Goal: Task Accomplishment & Management: Complete application form

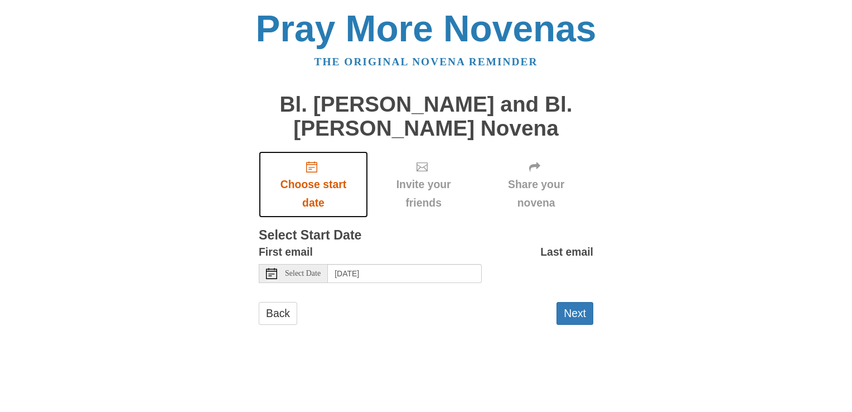
click at [312, 173] on link "Choose start date" at bounding box center [313, 184] width 109 height 66
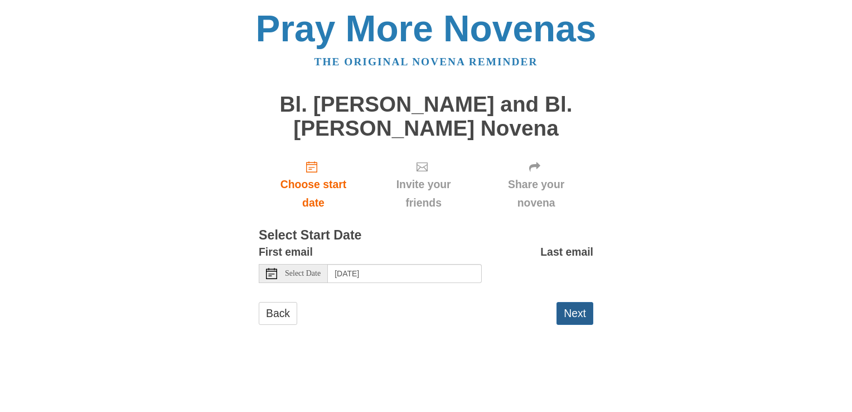
click at [578, 314] on button "Next" at bounding box center [575, 313] width 37 height 23
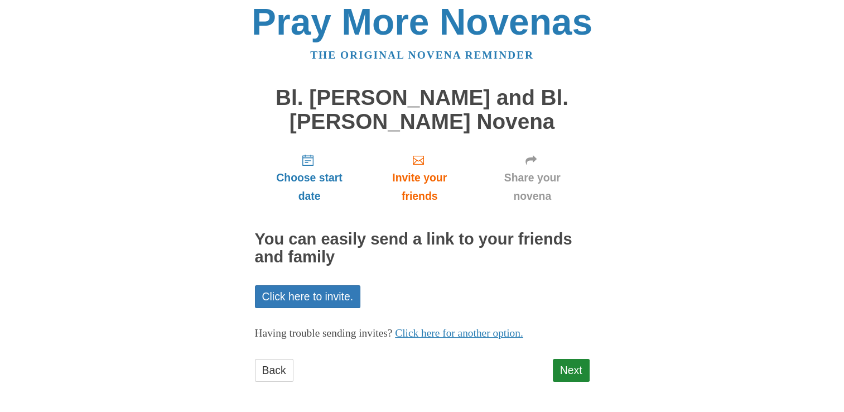
scroll to position [8, 0]
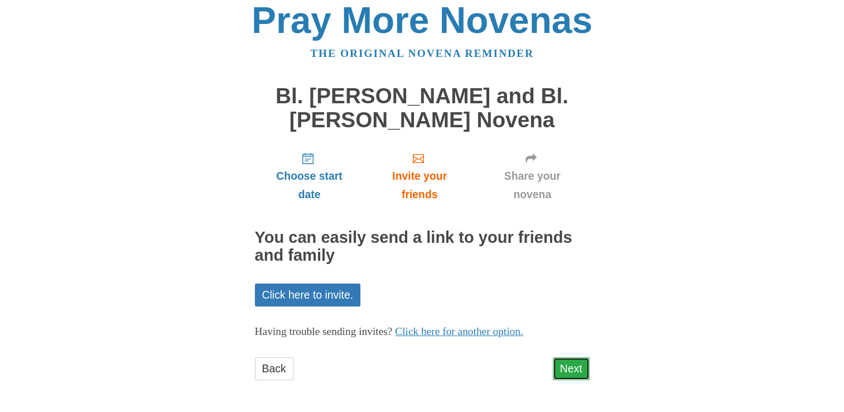
click at [562, 371] on link "Next" at bounding box center [571, 368] width 37 height 23
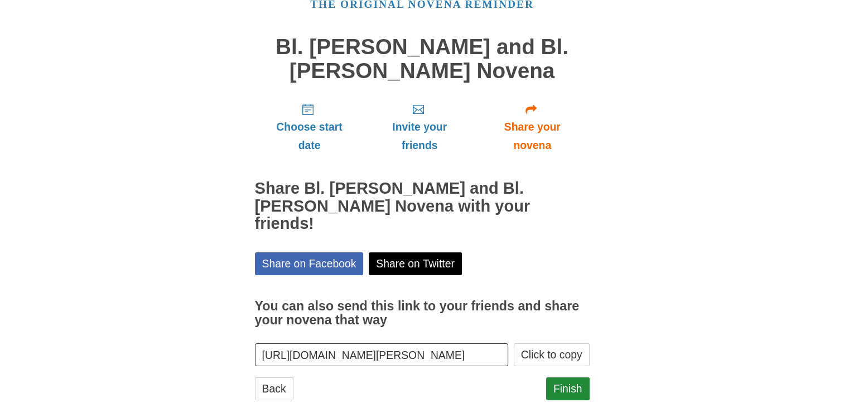
scroll to position [59, 0]
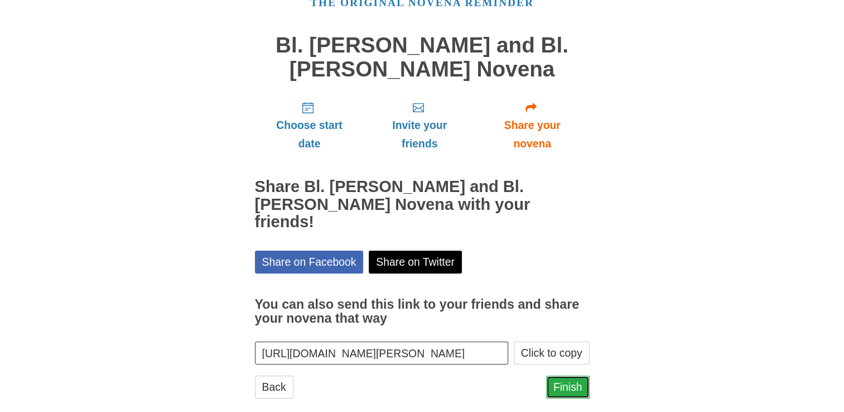
click at [560, 375] on link "Finish" at bounding box center [568, 386] width 44 height 23
